Goal: Transaction & Acquisition: Purchase product/service

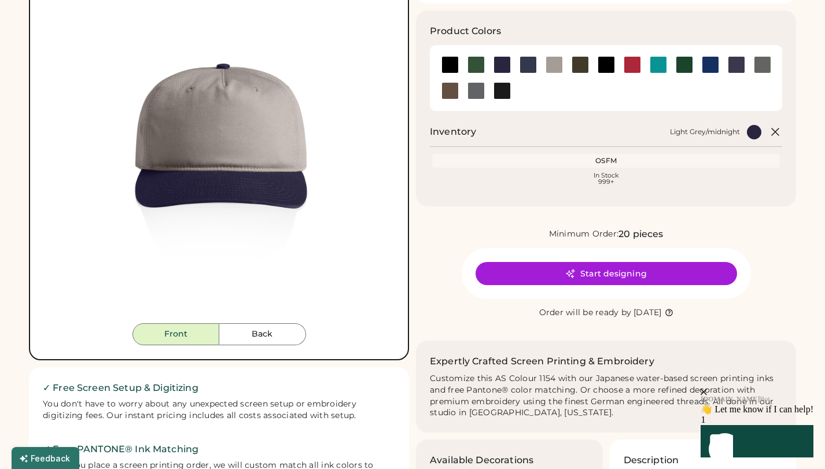
scroll to position [131, 0]
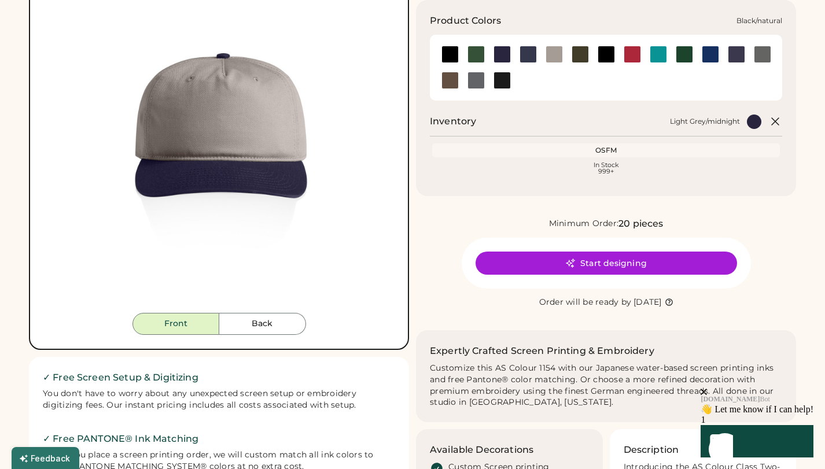
click at [453, 54] on div at bounding box center [450, 54] width 17 height 17
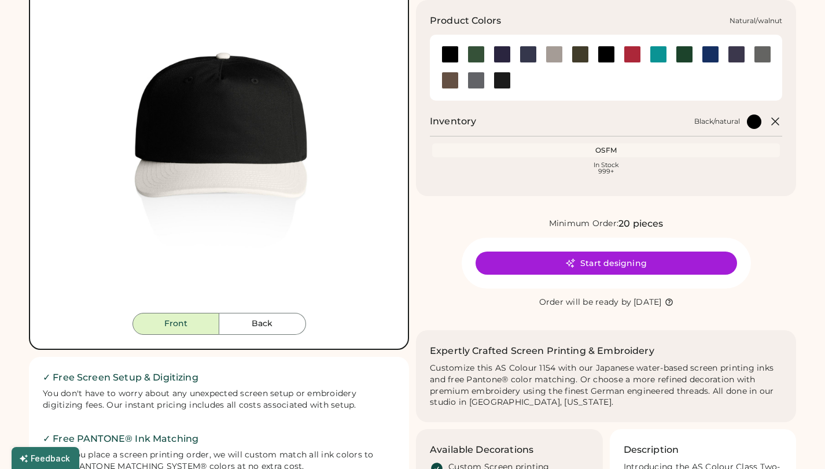
click at [455, 80] on div at bounding box center [450, 80] width 17 height 17
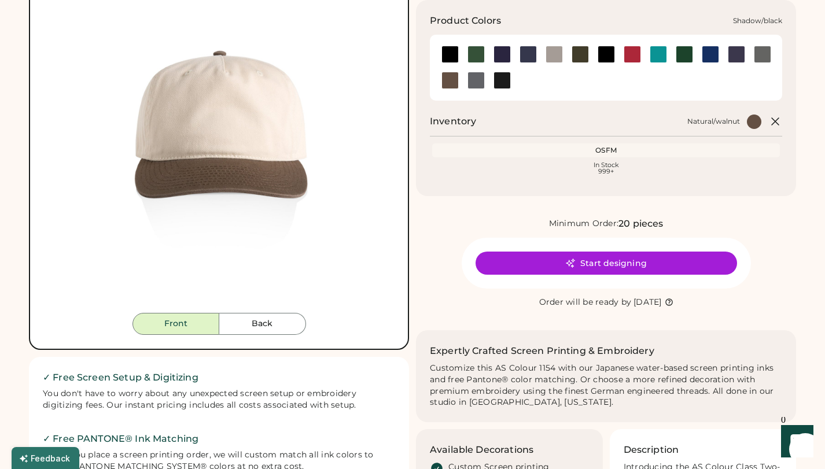
click at [474, 82] on div at bounding box center [476, 80] width 17 height 17
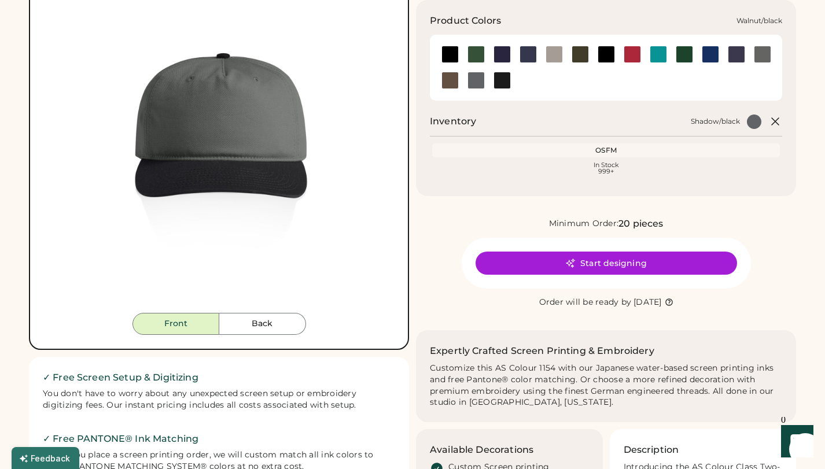
click at [506, 83] on div at bounding box center [502, 80] width 17 height 17
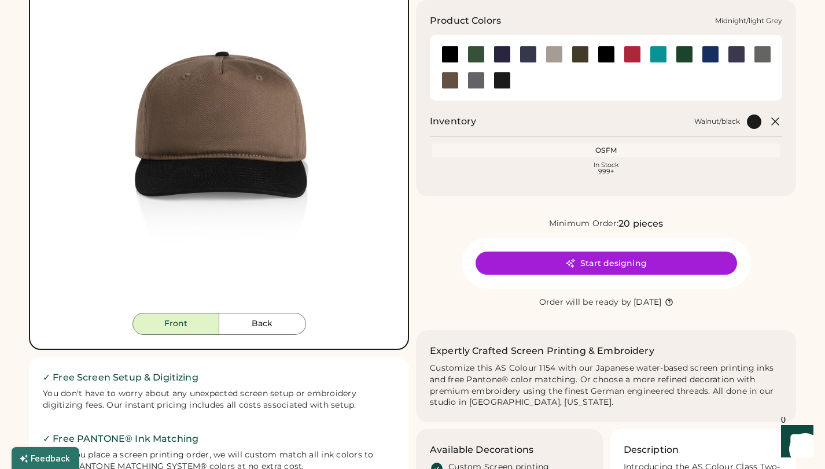
click at [554, 57] on div at bounding box center [554, 54] width 17 height 17
click at [579, 56] on div at bounding box center [580, 54] width 17 height 17
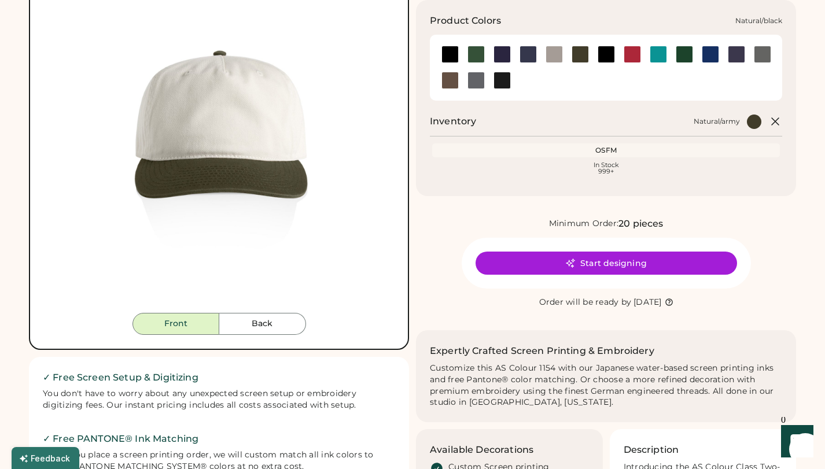
click at [602, 56] on div at bounding box center [606, 54] width 17 height 17
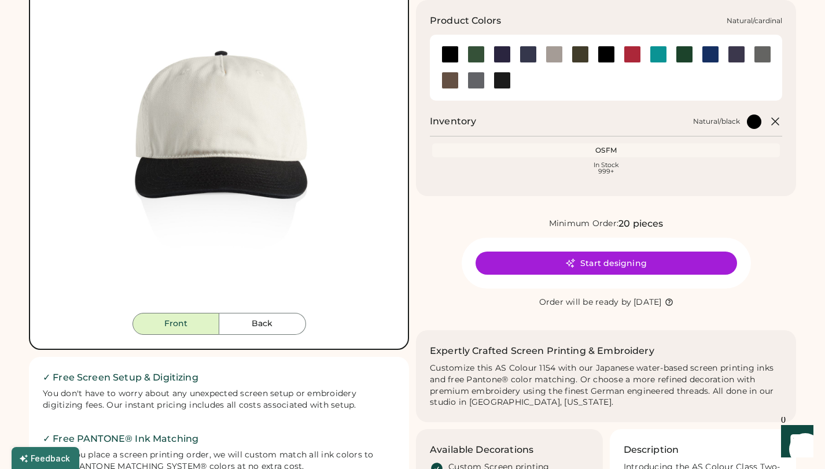
click at [630, 57] on div at bounding box center [632, 54] width 17 height 17
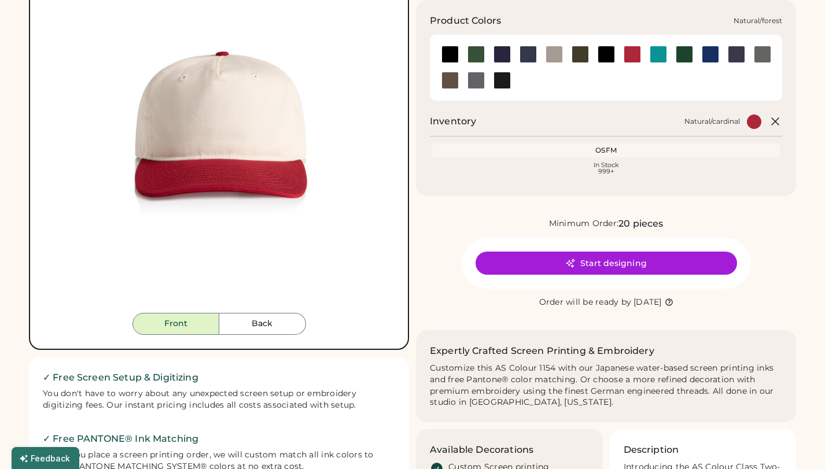
click at [690, 54] on div at bounding box center [684, 54] width 17 height 17
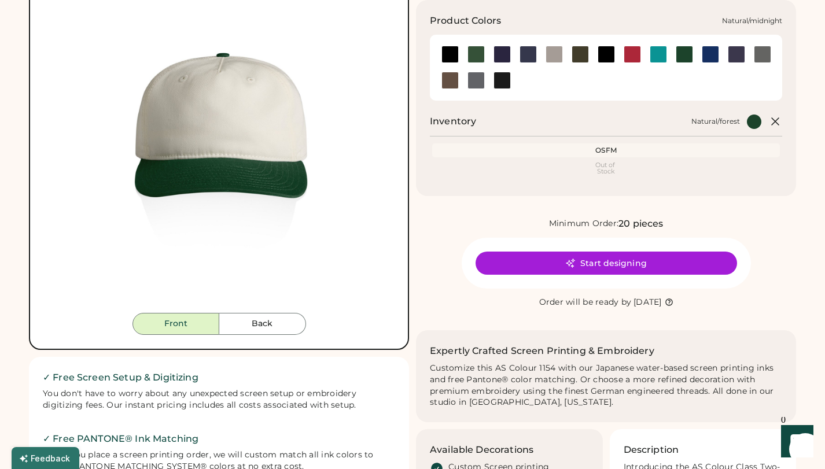
click at [742, 56] on div at bounding box center [736, 54] width 17 height 17
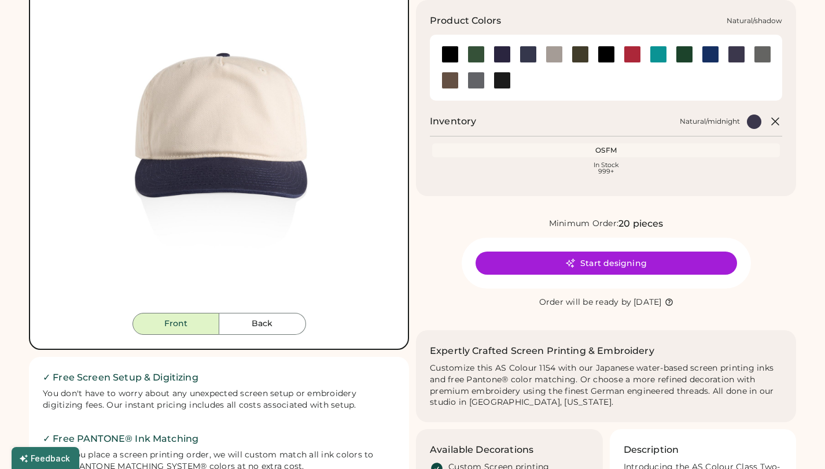
click at [759, 56] on div at bounding box center [762, 54] width 17 height 17
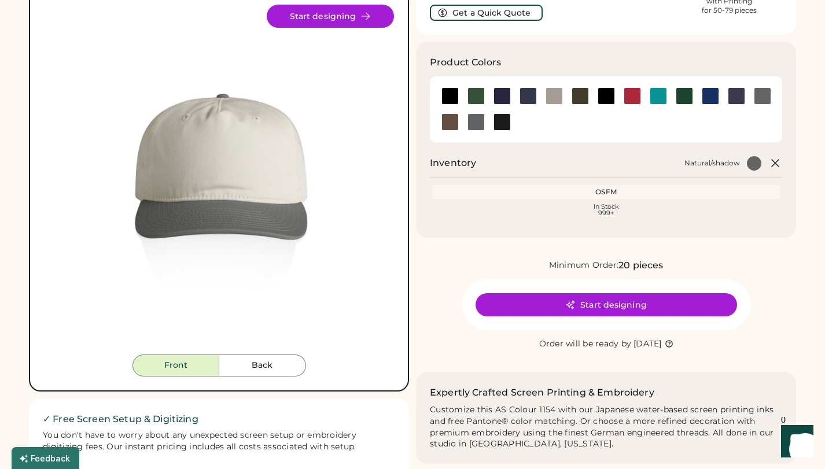
scroll to position [128, 0]
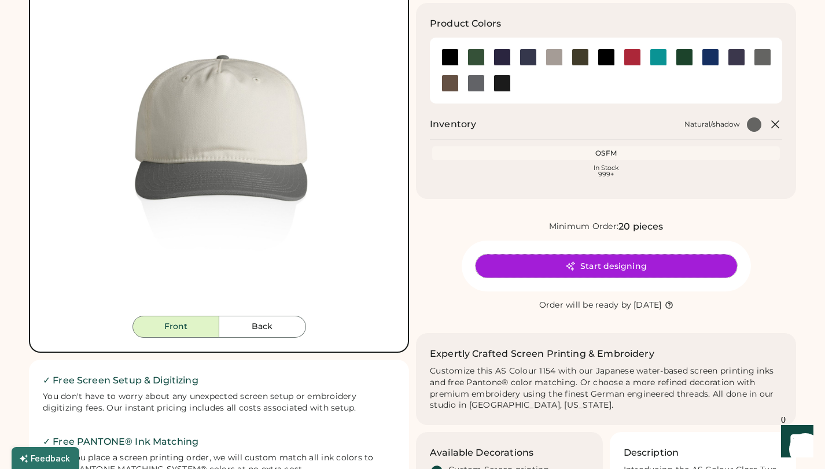
click at [623, 265] on button "Start designing" at bounding box center [607, 266] width 262 height 23
